Goal: Navigation & Orientation: Find specific page/section

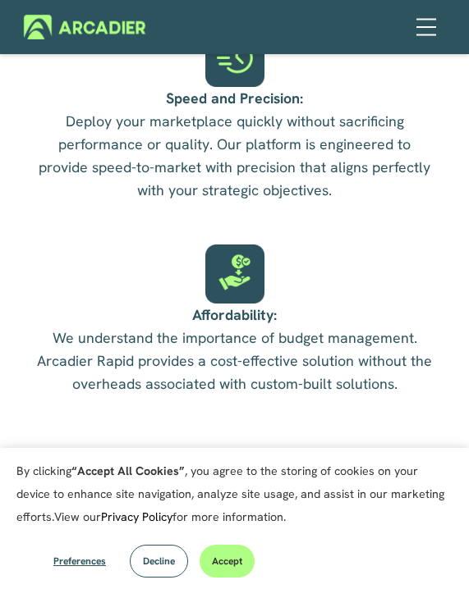
scroll to position [4022, 0]
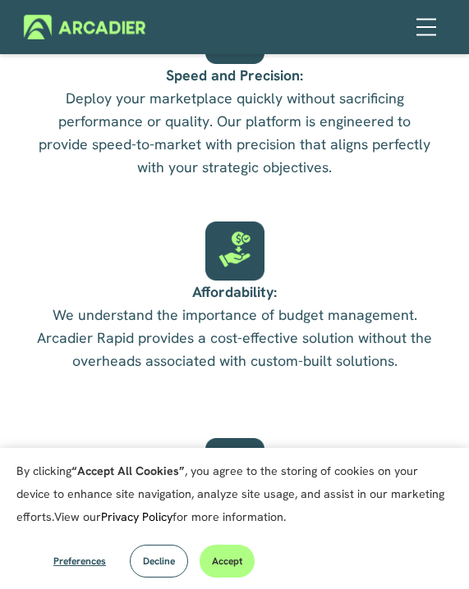
click at [254, 545] on button "Accept" at bounding box center [226, 561] width 55 height 33
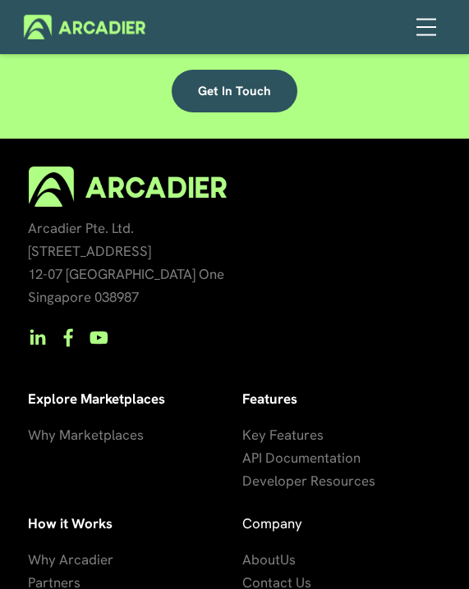
scroll to position [5423, 0]
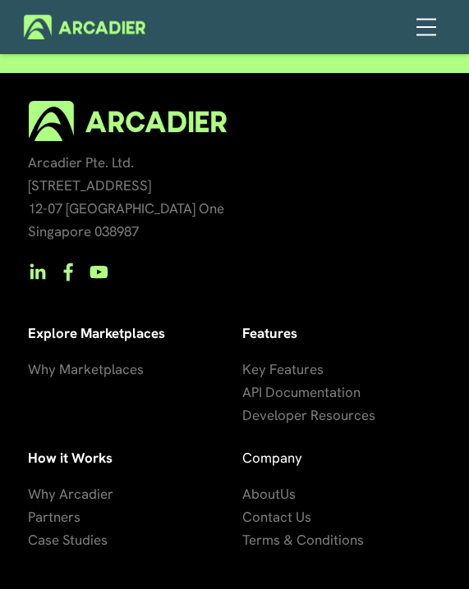
click at [272, 485] on span "About" at bounding box center [261, 494] width 38 height 18
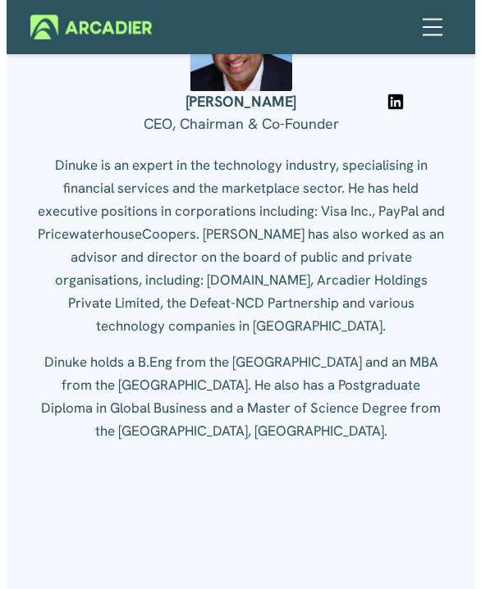
scroll to position [2791, 0]
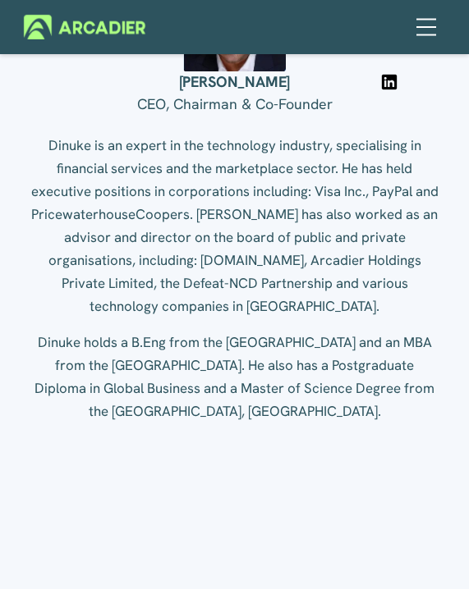
click at [422, 29] on div at bounding box center [425, 26] width 29 height 29
